Goal: Information Seeking & Learning: Learn about a topic

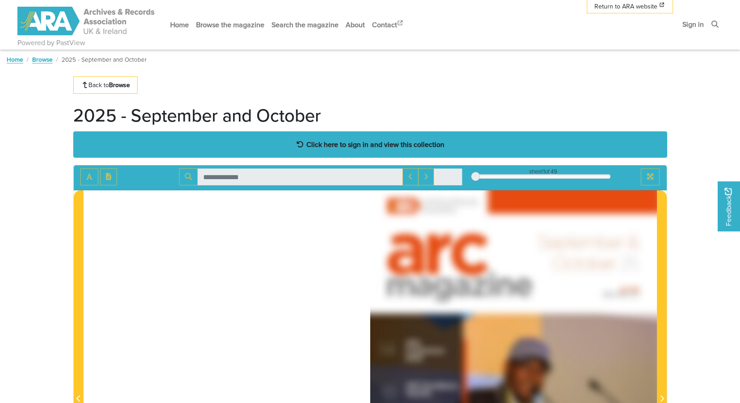
click at [384, 144] on strong "Click here to sign in and view this collection" at bounding box center [375, 144] width 138 height 10
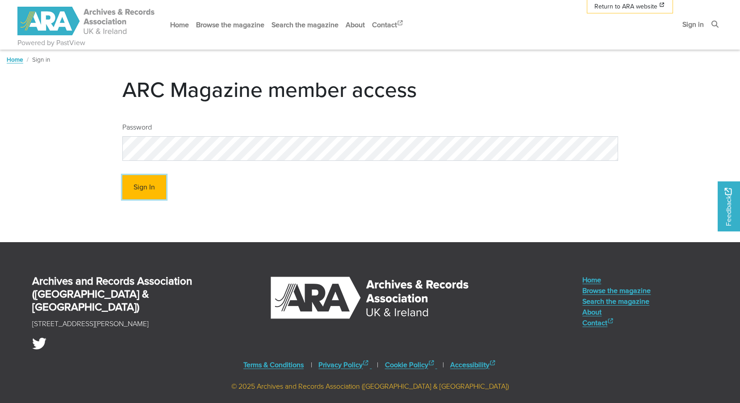
click at [153, 191] on button "Sign In" at bounding box center [144, 187] width 44 height 25
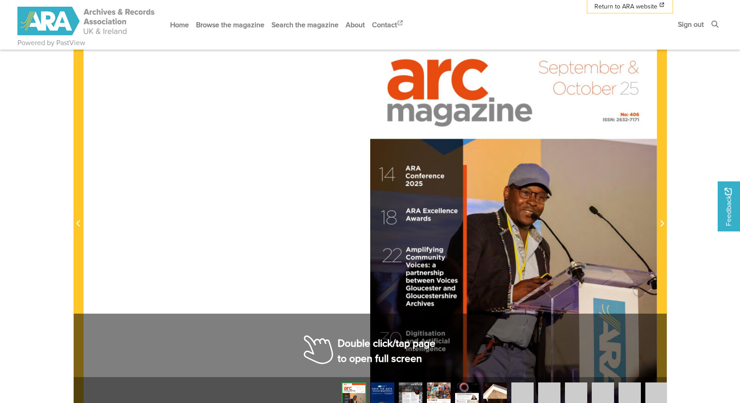
scroll to position [179, 0]
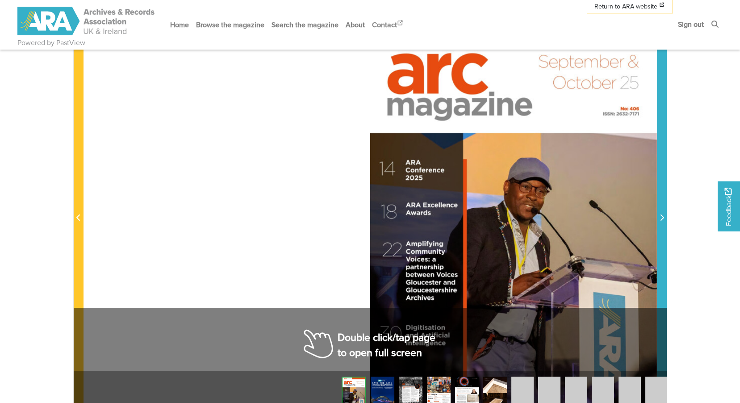
click at [658, 215] on span "Next Page" at bounding box center [661, 218] width 9 height 11
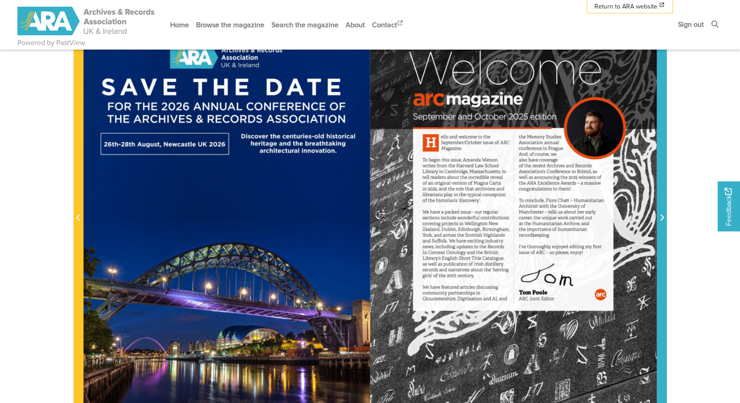
click at [658, 215] on span "Next Page" at bounding box center [661, 218] width 9 height 11
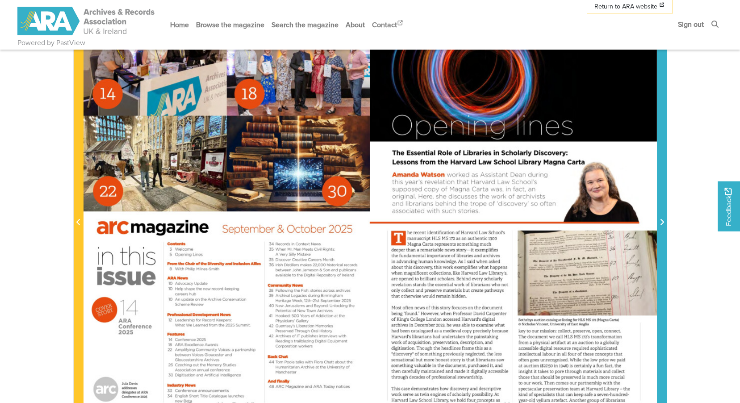
scroll to position [179, 0]
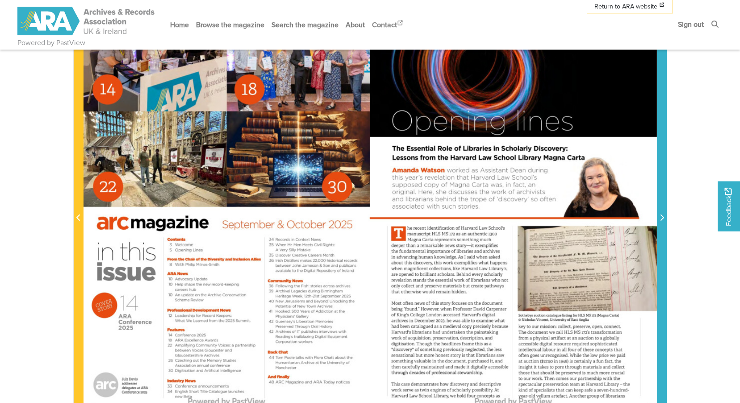
click at [662, 218] on icon "Next Page" at bounding box center [662, 217] width 4 height 6
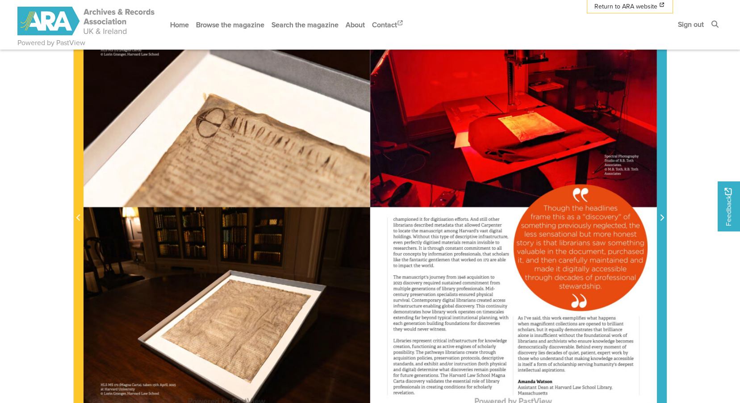
click at [658, 215] on span "Next Page" at bounding box center [661, 218] width 9 height 11
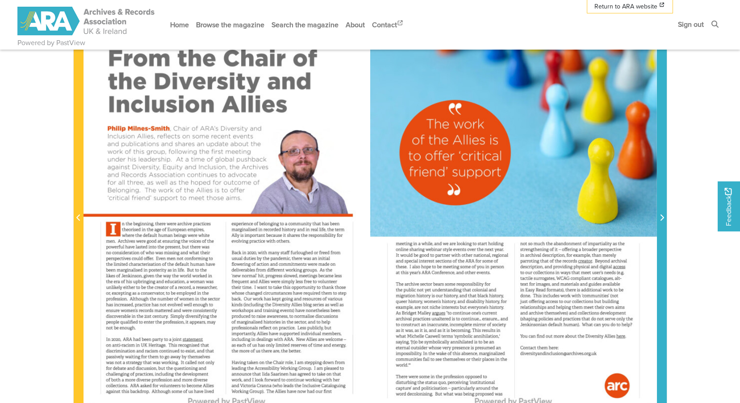
click at [658, 215] on span "Next Page" at bounding box center [661, 218] width 9 height 11
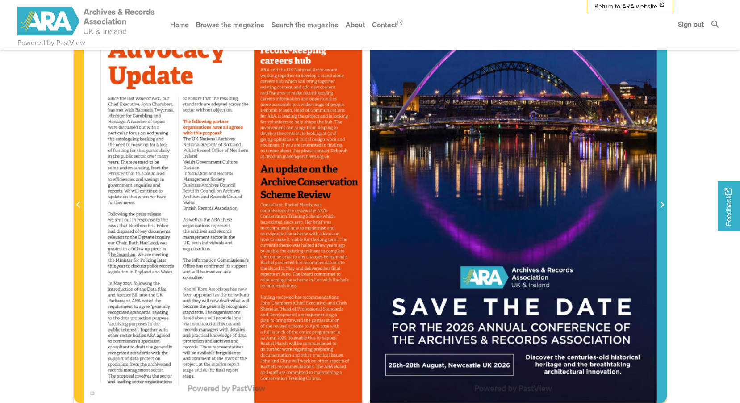
scroll to position [179, 0]
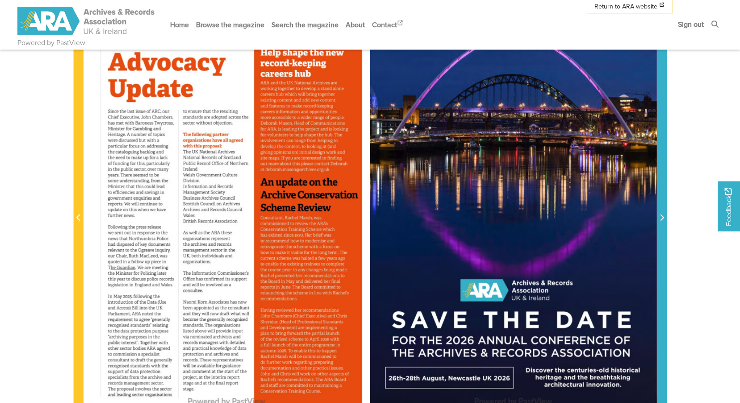
click at [663, 216] on icon "Next Page" at bounding box center [661, 217] width 4 height 7
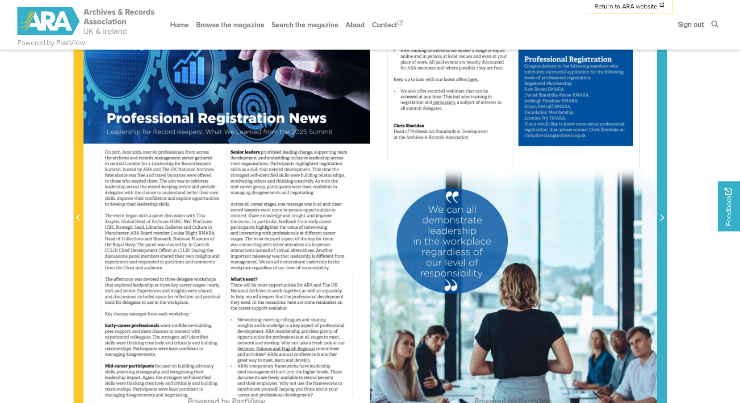
click at [661, 214] on icon "Next Page" at bounding box center [661, 217] width 4 height 7
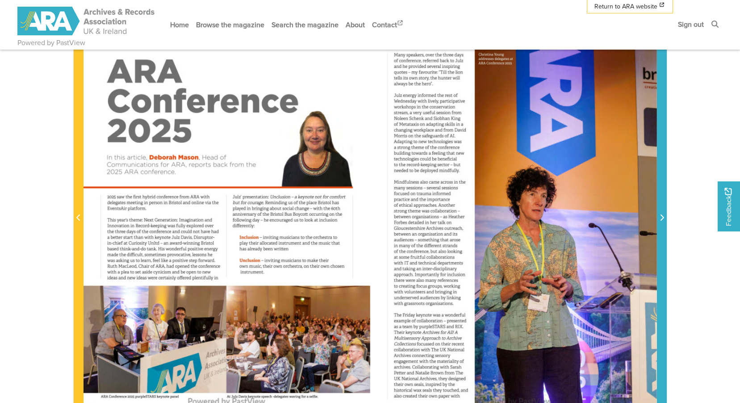
click at [661, 214] on icon "Next Page" at bounding box center [661, 217] width 4 height 7
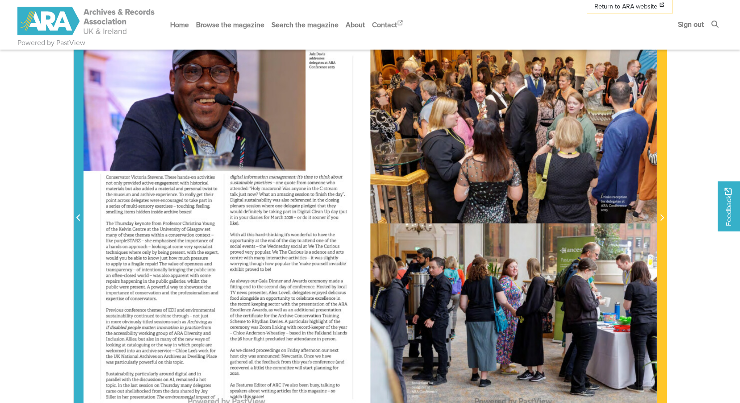
click at [79, 215] on icon "Previous Page" at bounding box center [78, 217] width 4 height 6
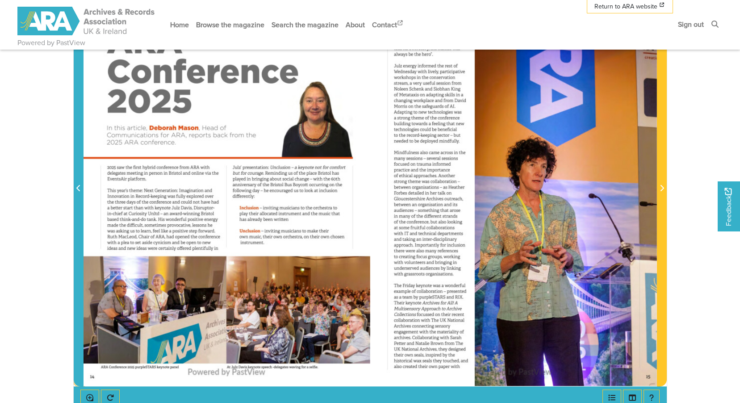
scroll to position [179, 0]
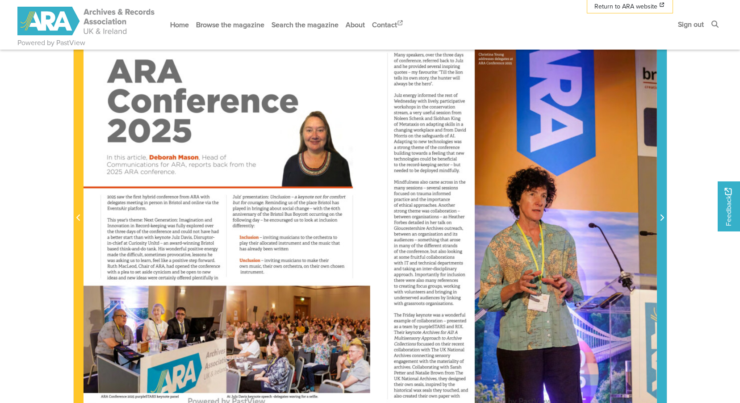
click at [660, 216] on icon "Next Page" at bounding box center [661, 217] width 4 height 7
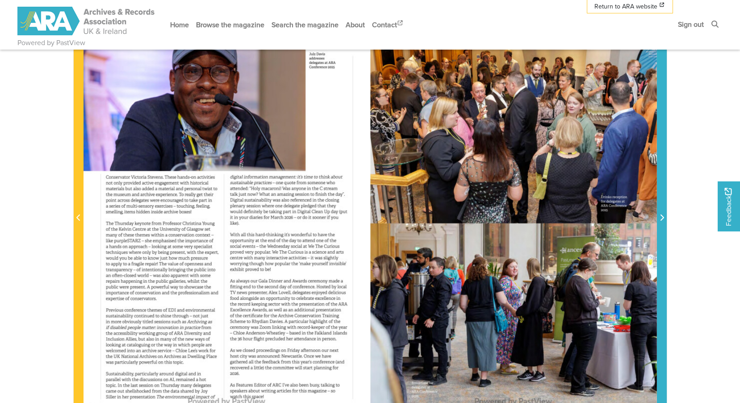
scroll to position [134, 0]
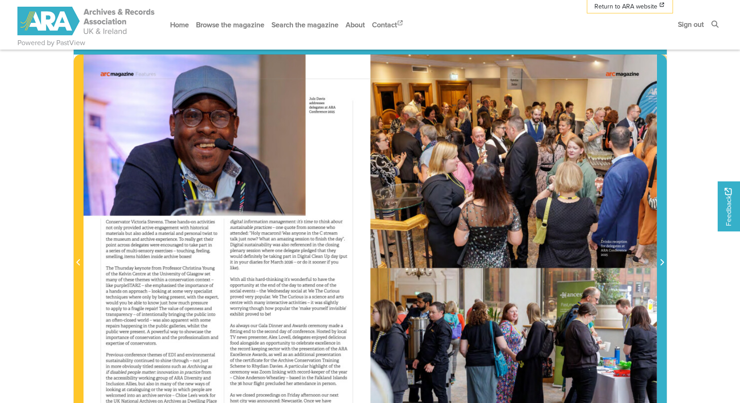
click at [659, 260] on icon "Next Page" at bounding box center [661, 262] width 4 height 7
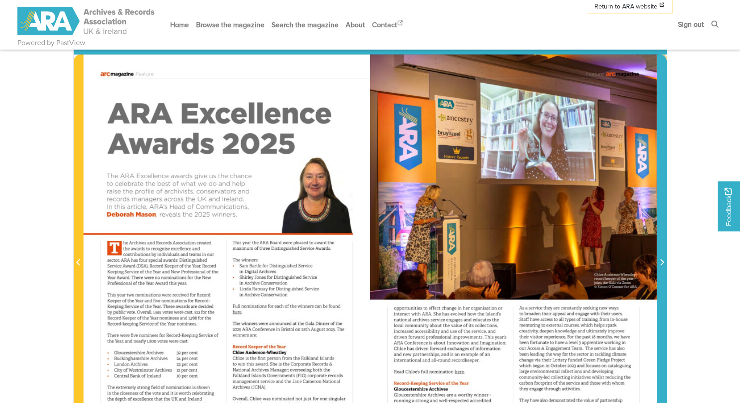
click at [659, 260] on icon "Next Page" at bounding box center [661, 262] width 4 height 7
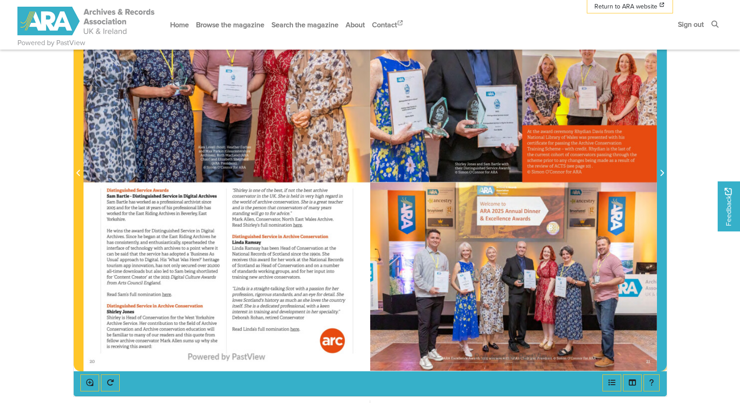
scroll to position [179, 0]
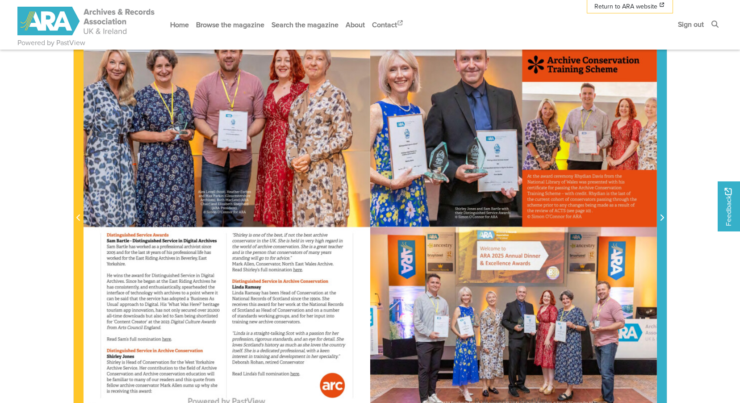
click at [659, 213] on span "Next Page" at bounding box center [661, 218] width 9 height 11
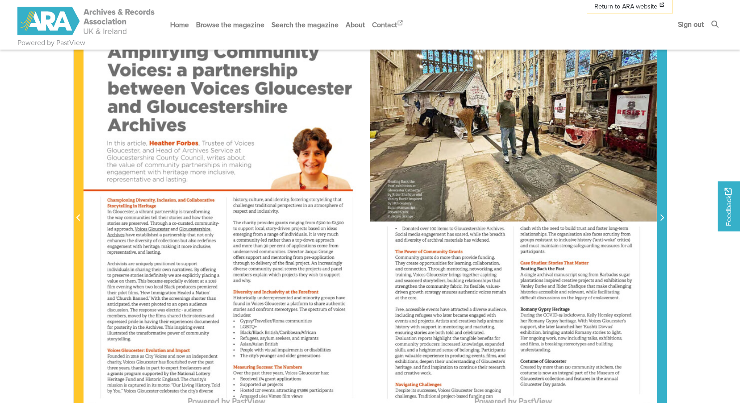
click at [659, 213] on span "Next Page" at bounding box center [661, 218] width 9 height 11
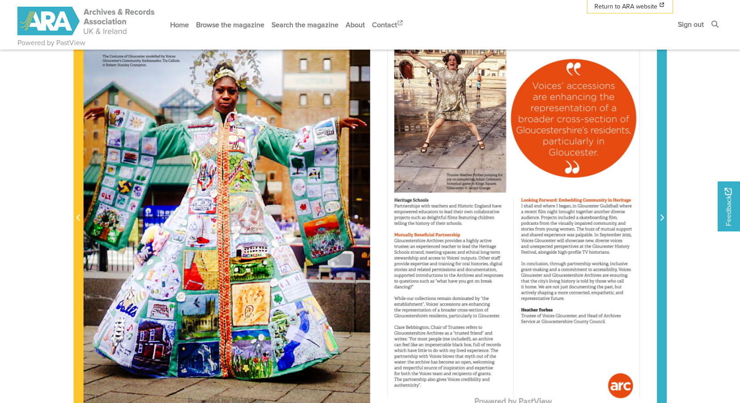
click at [659, 213] on span "Next Page" at bounding box center [661, 218] width 9 height 11
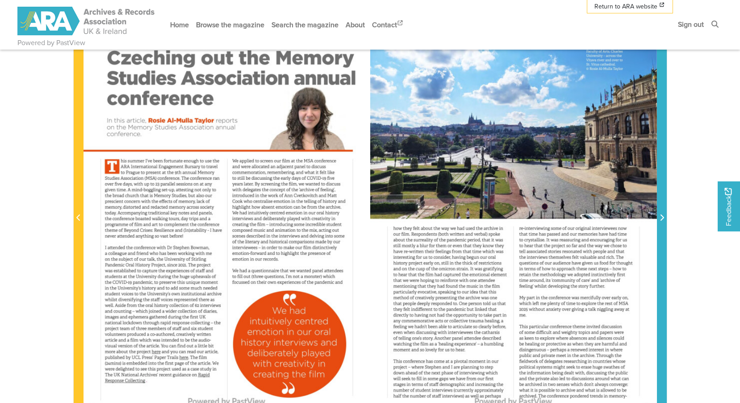
click at [659, 213] on span "Next Page" at bounding box center [661, 218] width 9 height 11
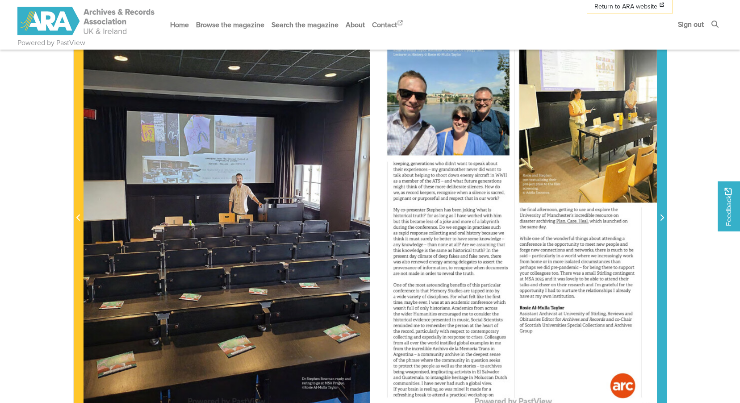
click at [659, 213] on span "Next Page" at bounding box center [661, 218] width 9 height 11
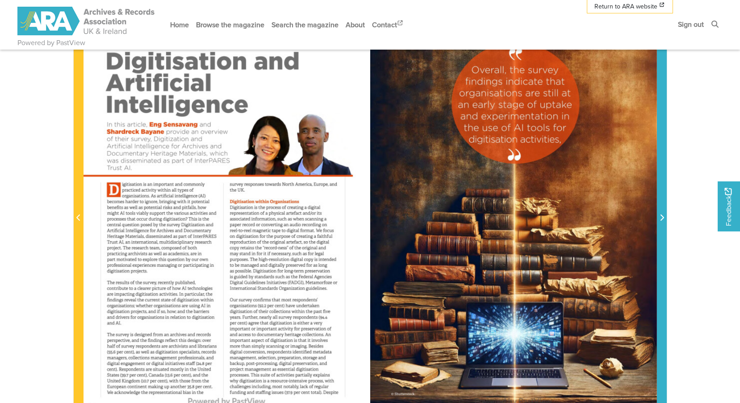
click at [659, 213] on span "Next Page" at bounding box center [661, 218] width 9 height 11
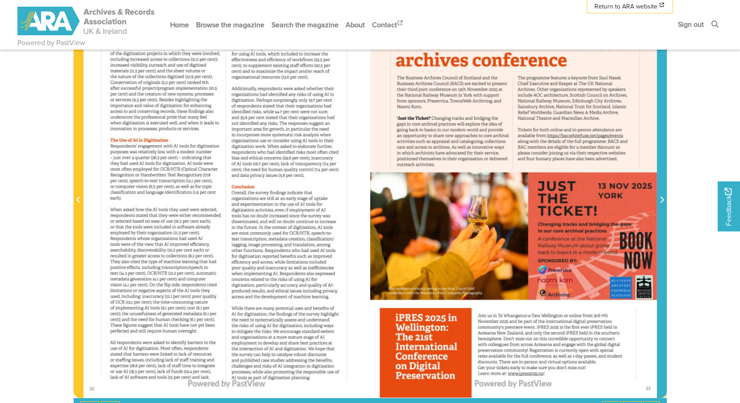
scroll to position [179, 0]
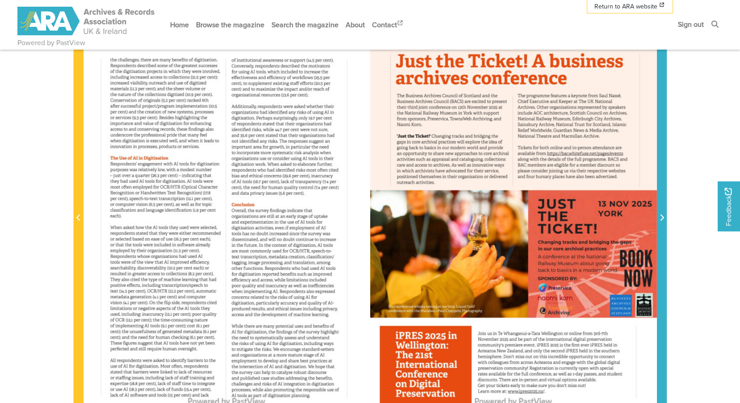
click at [662, 215] on icon "Next Page" at bounding box center [661, 217] width 4 height 7
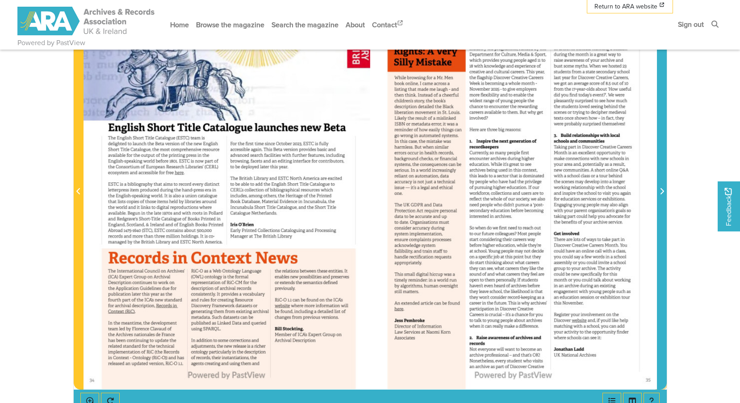
scroll to position [179, 0]
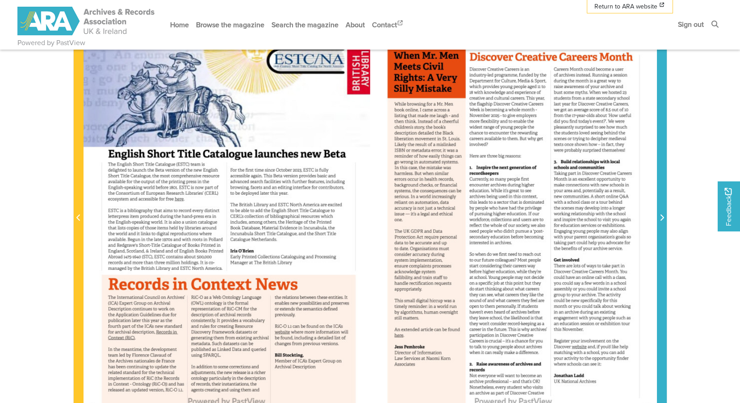
click at [662, 217] on icon "Next Page" at bounding box center [662, 217] width 4 height 6
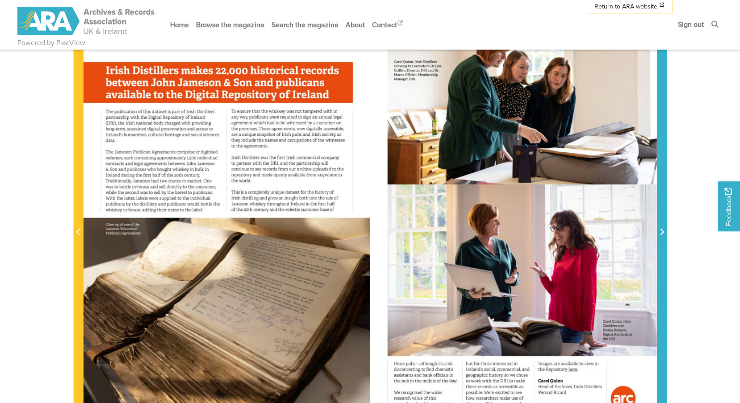
scroll to position [179, 0]
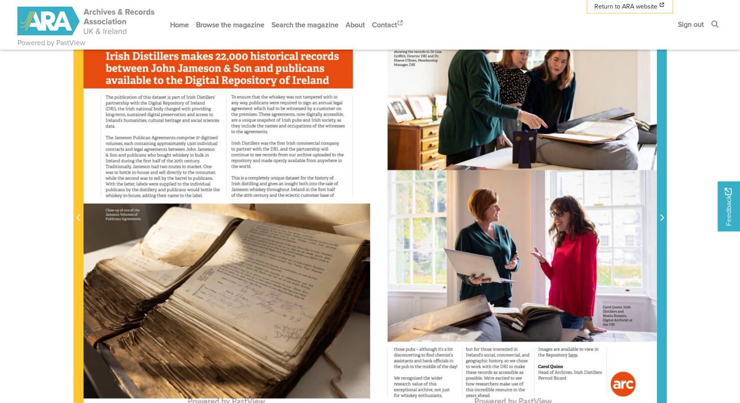
click at [664, 215] on icon "Next Page" at bounding box center [661, 217] width 4 height 7
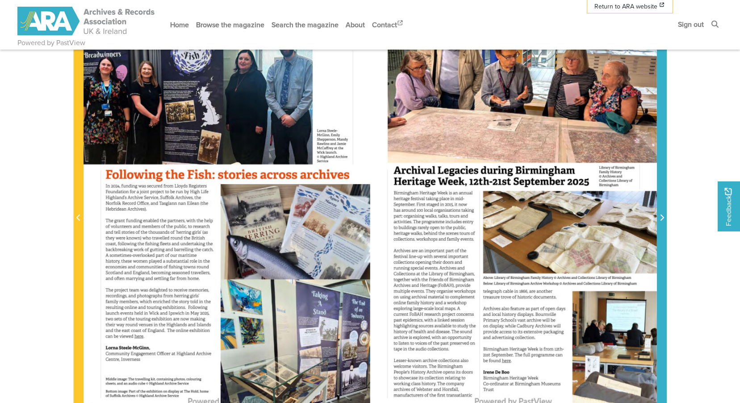
click at [664, 215] on icon "Next Page" at bounding box center [661, 217] width 4 height 7
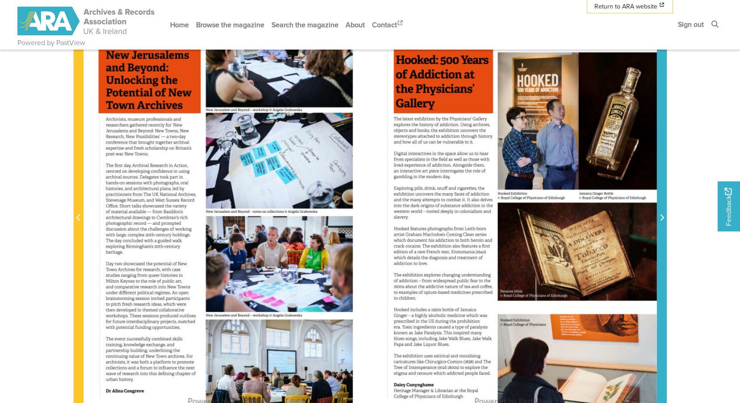
click at [664, 215] on icon "Next Page" at bounding box center [661, 217] width 4 height 7
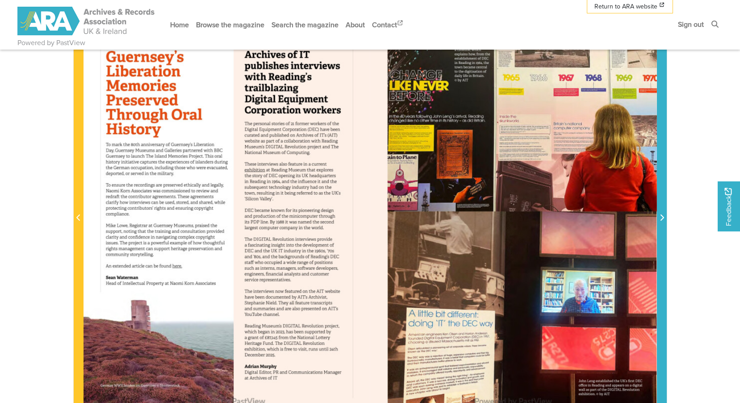
click at [664, 215] on icon "Next Page" at bounding box center [661, 217] width 4 height 7
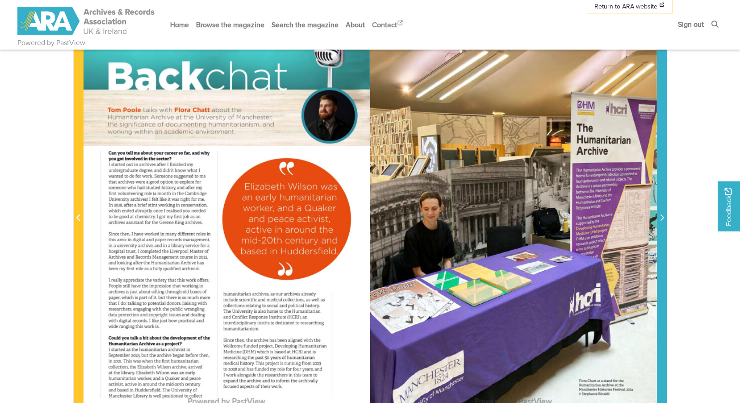
click at [664, 215] on icon "Next Page" at bounding box center [661, 217] width 4 height 7
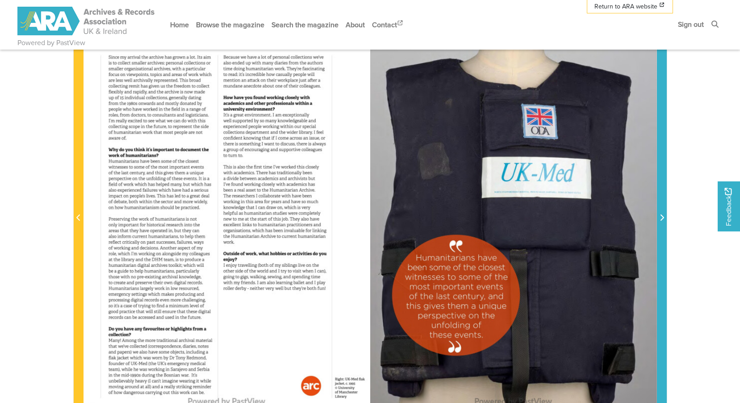
click at [664, 215] on icon "Next Page" at bounding box center [661, 217] width 4 height 7
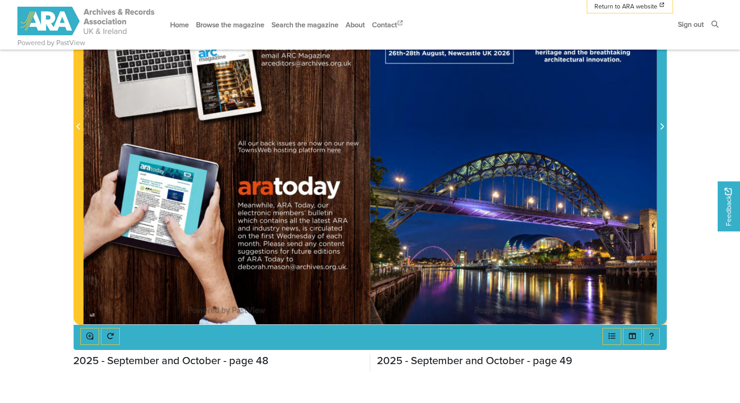
scroll to position [264, 0]
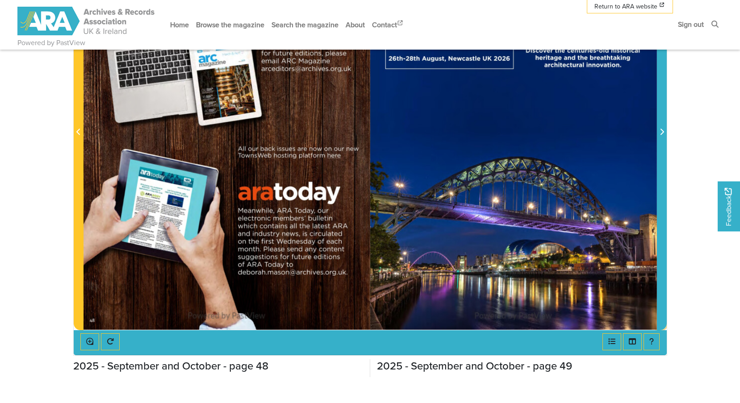
click at [661, 132] on icon "Next Page" at bounding box center [661, 131] width 4 height 7
click at [661, 129] on icon "Next Page" at bounding box center [662, 132] width 4 height 6
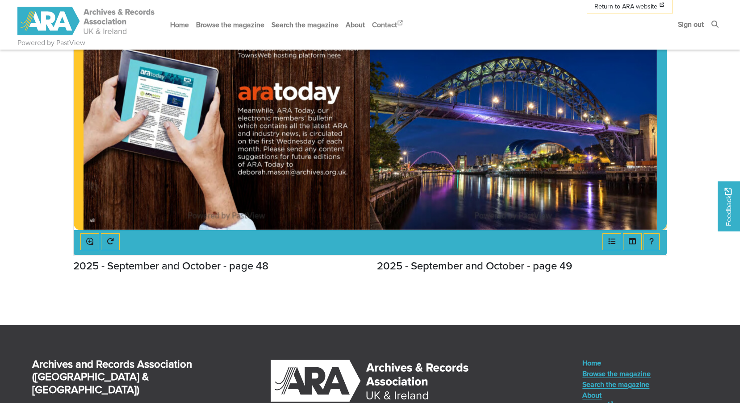
scroll to position [402, 0]
